Goal: Entertainment & Leisure: Consume media (video, audio)

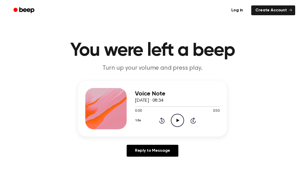
click at [178, 121] on icon at bounding box center [177, 120] width 3 height 3
click at [177, 119] on icon at bounding box center [177, 120] width 2 height 3
click at [176, 120] on icon at bounding box center [177, 120] width 3 height 3
click at [182, 117] on circle at bounding box center [177, 120] width 13 height 13
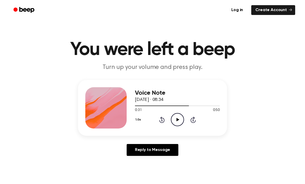
click at [176, 120] on icon "Play Audio" at bounding box center [177, 119] width 13 height 13
click at [179, 120] on icon "Pause Audio" at bounding box center [177, 119] width 13 height 13
click at [175, 120] on icon "Play Audio" at bounding box center [177, 119] width 13 height 13
click at [176, 118] on icon "Pause Audio" at bounding box center [177, 119] width 13 height 13
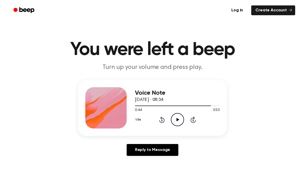
click at [177, 120] on icon at bounding box center [177, 119] width 3 height 3
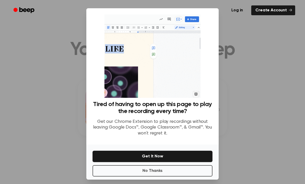
click at [142, 177] on button "No Thanks" at bounding box center [152, 170] width 120 height 11
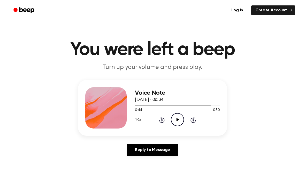
click at [180, 123] on icon "Play Audio" at bounding box center [177, 119] width 13 height 13
click at [174, 120] on icon "Play Audio" at bounding box center [177, 119] width 13 height 13
click at [179, 119] on icon "Pause Audio" at bounding box center [177, 119] width 13 height 13
click at [178, 118] on icon "Play Audio" at bounding box center [177, 119] width 13 height 13
click at [178, 117] on icon "Pause Audio" at bounding box center [177, 119] width 13 height 13
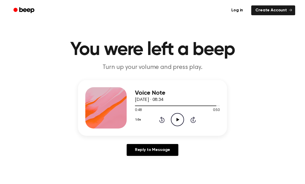
click at [177, 121] on icon at bounding box center [177, 119] width 3 height 3
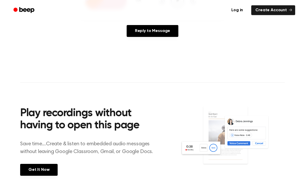
scroll to position [145, 0]
